Goal: Task Accomplishment & Management: Use online tool/utility

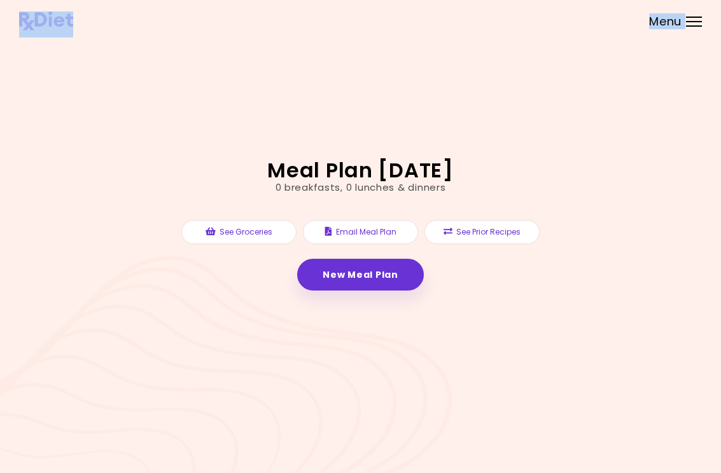
click at [374, 271] on link "New Meal Plan" at bounding box center [360, 275] width 126 height 32
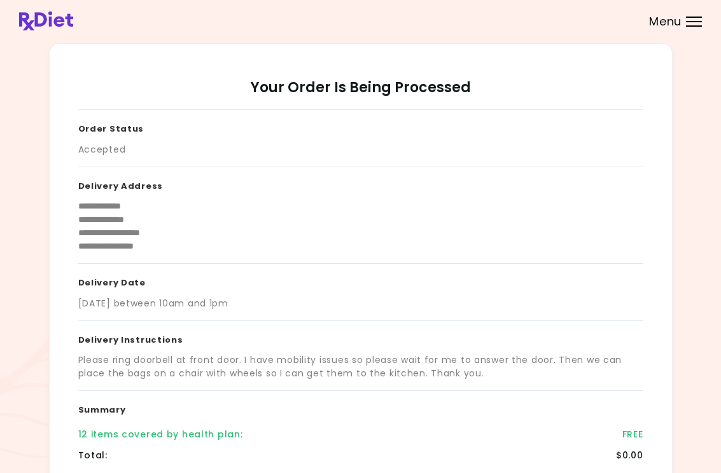
click at [152, 0] on header at bounding box center [360, 21] width 721 height 42
click at [692, 25] on div "Menu" at bounding box center [694, 22] width 16 height 10
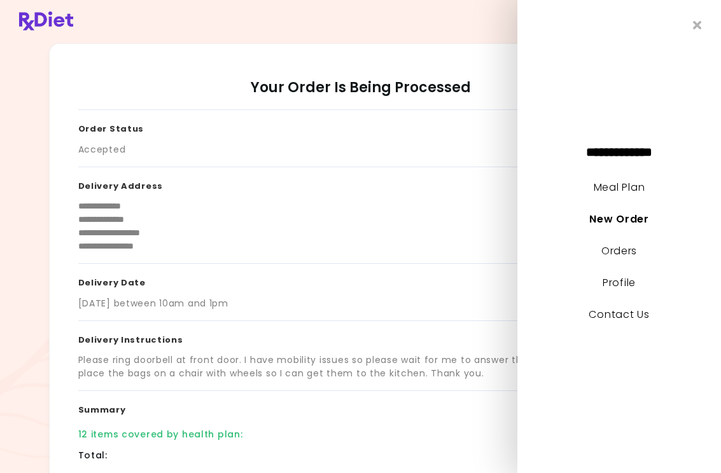
click at [646, 218] on link "New Order" at bounding box center [618, 219] width 59 height 15
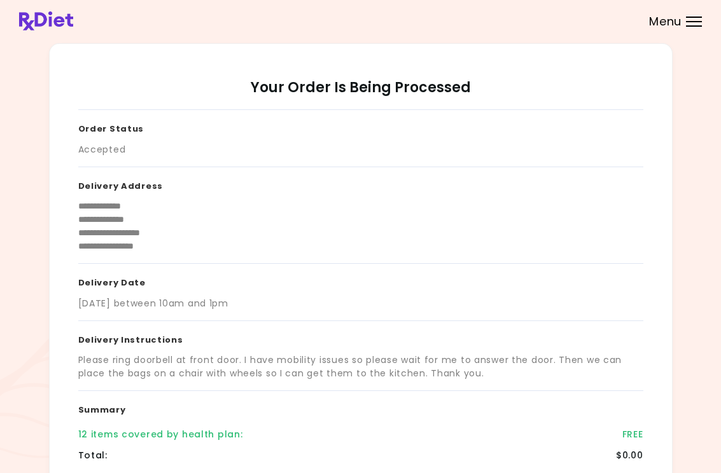
click at [696, 26] on div at bounding box center [694, 25] width 16 height 1
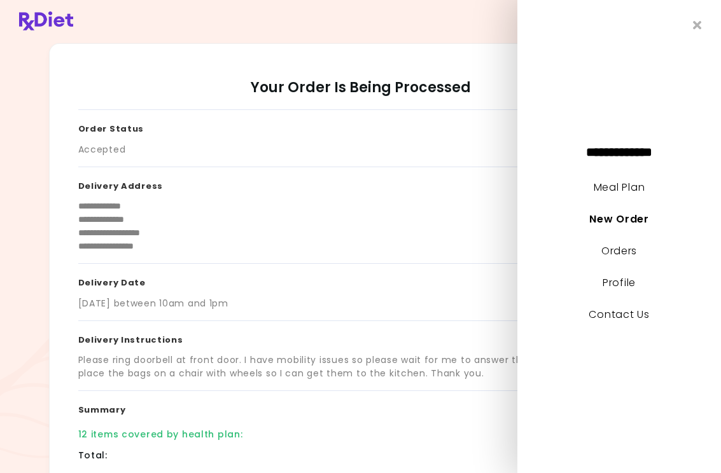
click at [645, 181] on link "Meal Plan" at bounding box center [619, 187] width 51 height 15
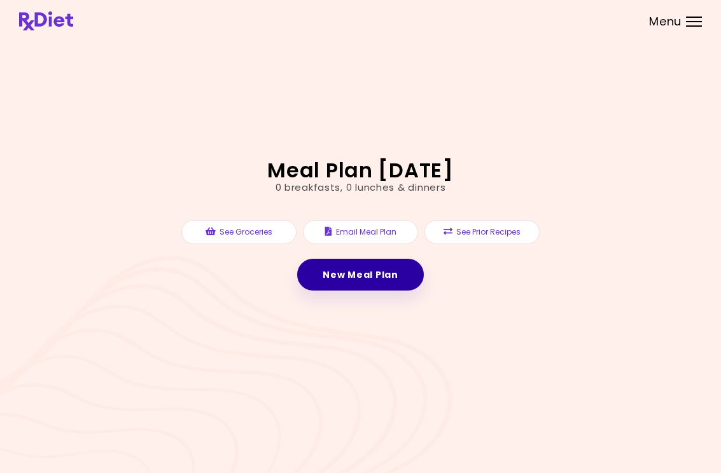
click at [379, 276] on link "New Meal Plan" at bounding box center [360, 275] width 126 height 32
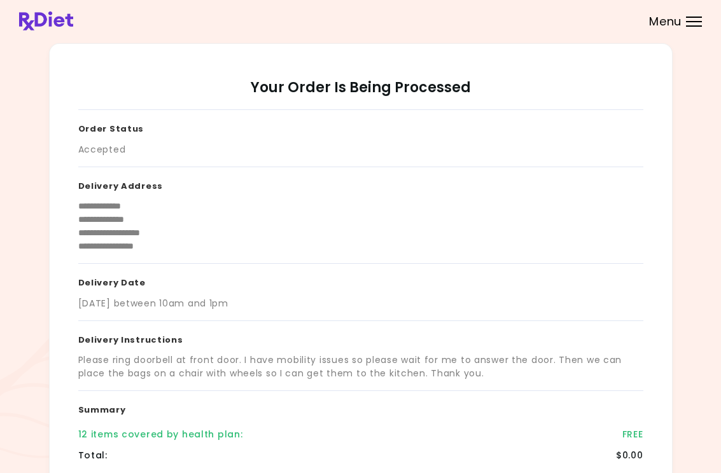
click at [697, 18] on div "Menu" at bounding box center [694, 22] width 16 height 10
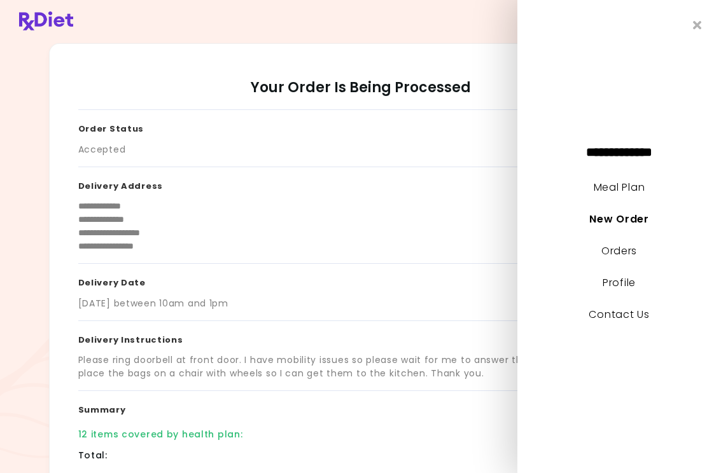
click at [626, 248] on link "Orders" at bounding box center [619, 251] width 36 height 15
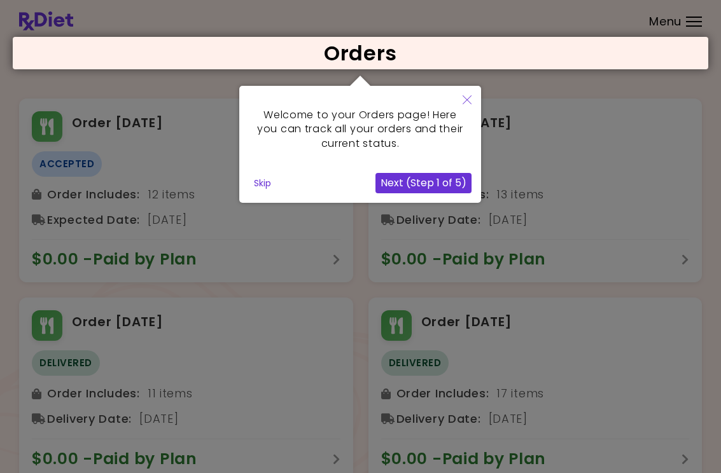
click at [440, 178] on button "Next (Step 1 of 5)" at bounding box center [423, 183] width 96 height 20
